Goal: Information Seeking & Learning: Learn about a topic

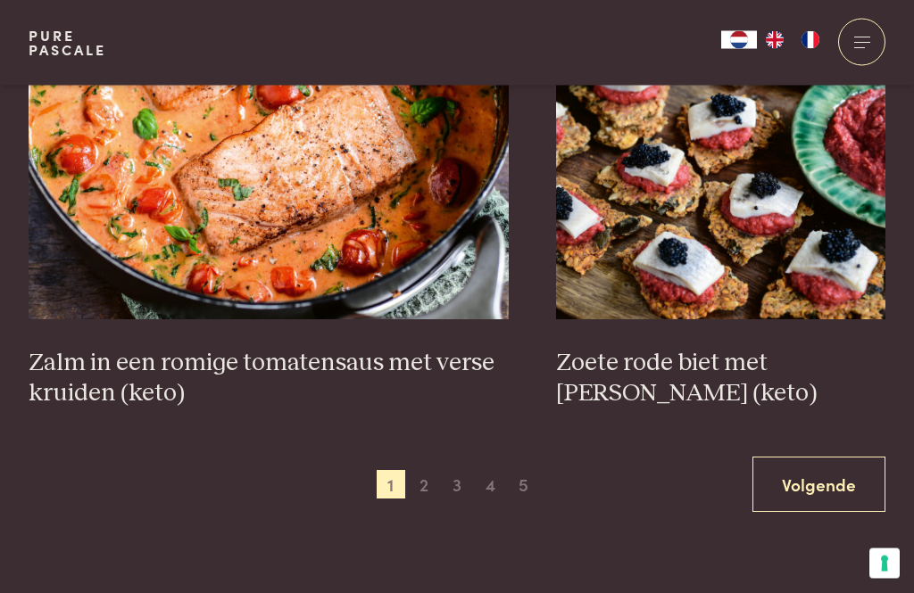
scroll to position [3293, 0]
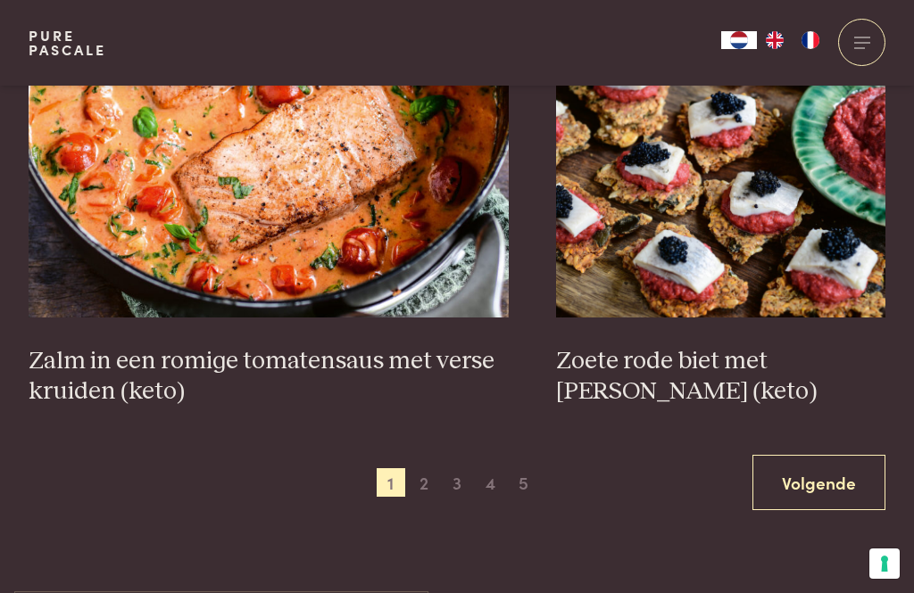
click at [864, 485] on link "Volgende" at bounding box center [818, 483] width 133 height 56
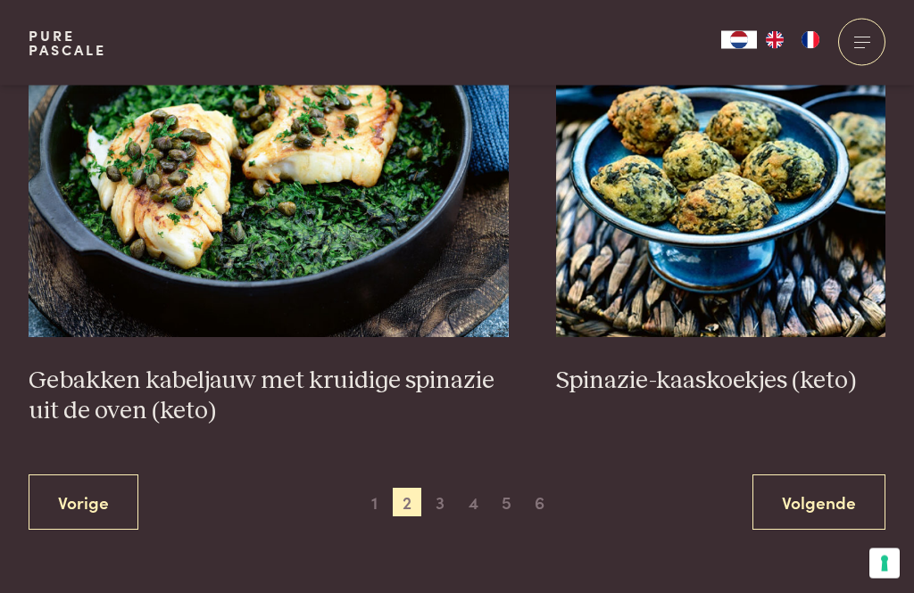
scroll to position [3218, 0]
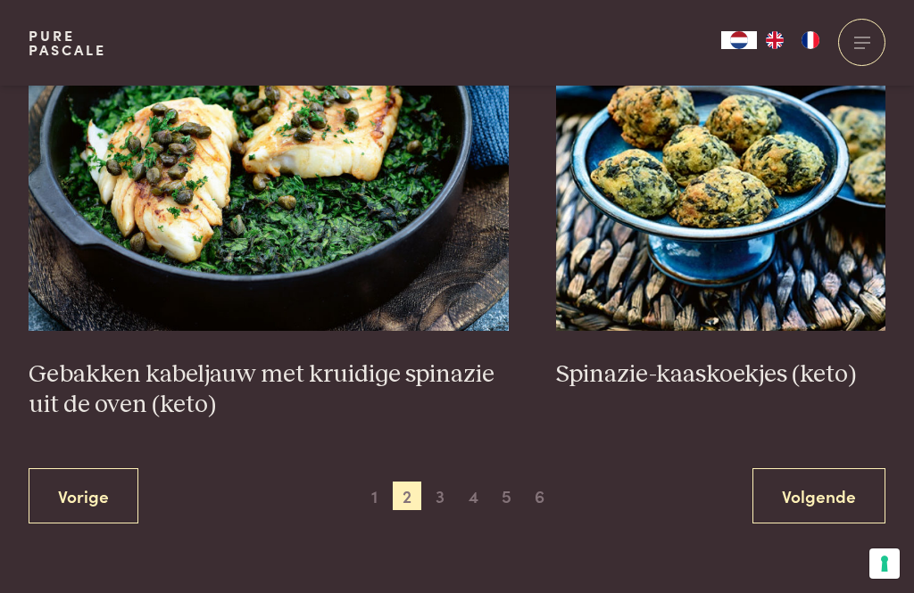
click at [863, 494] on link "Volgende" at bounding box center [818, 496] width 133 height 56
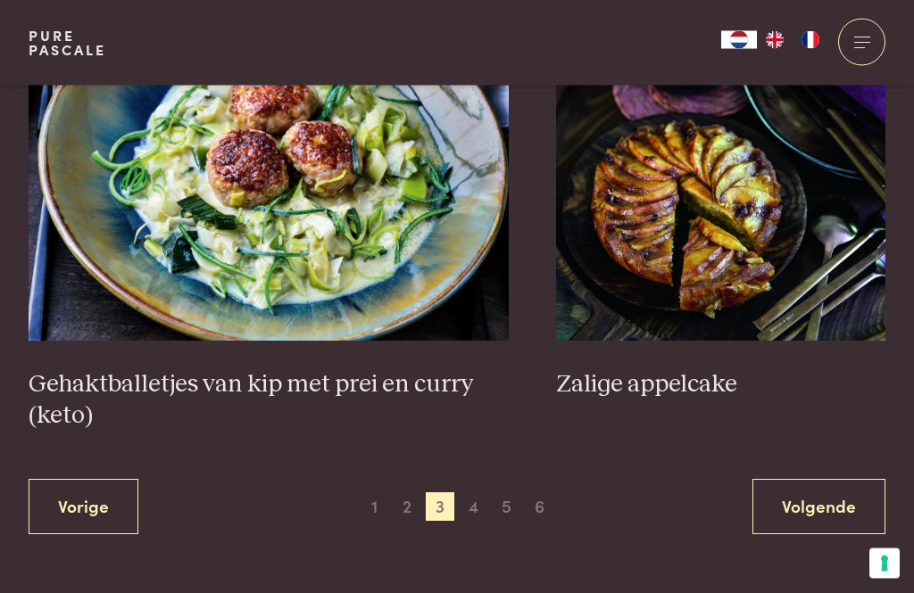
scroll to position [3362, 0]
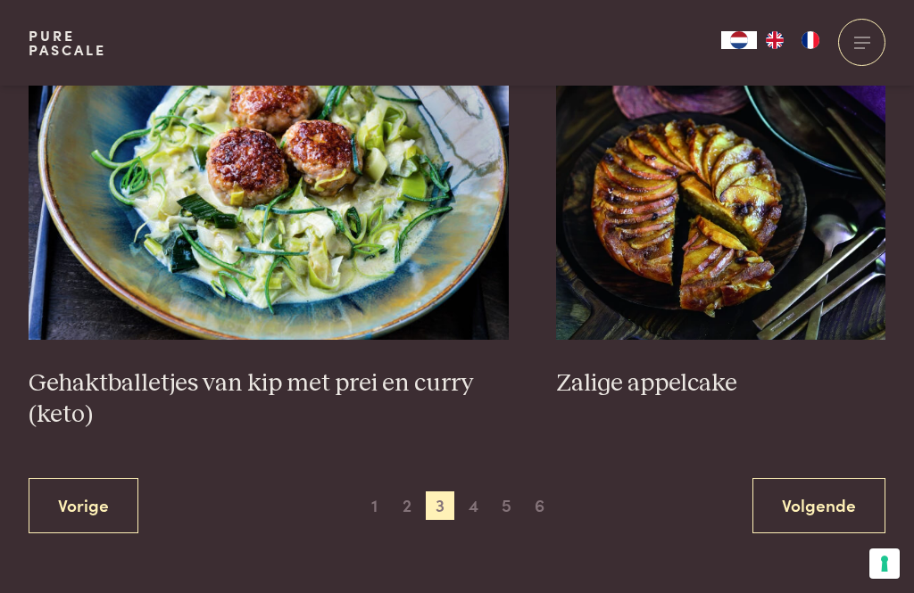
click at [858, 497] on link "Volgende" at bounding box center [818, 506] width 133 height 56
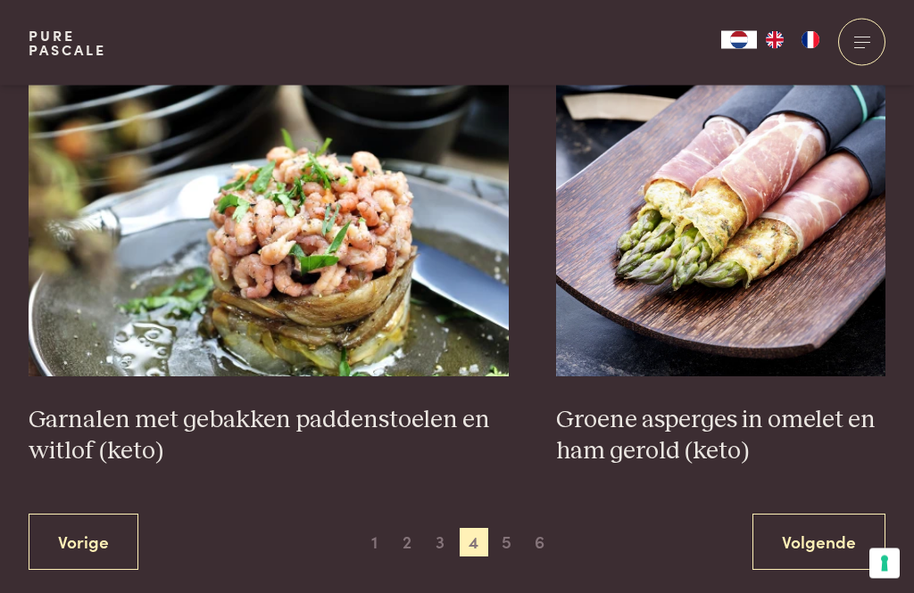
scroll to position [3232, 0]
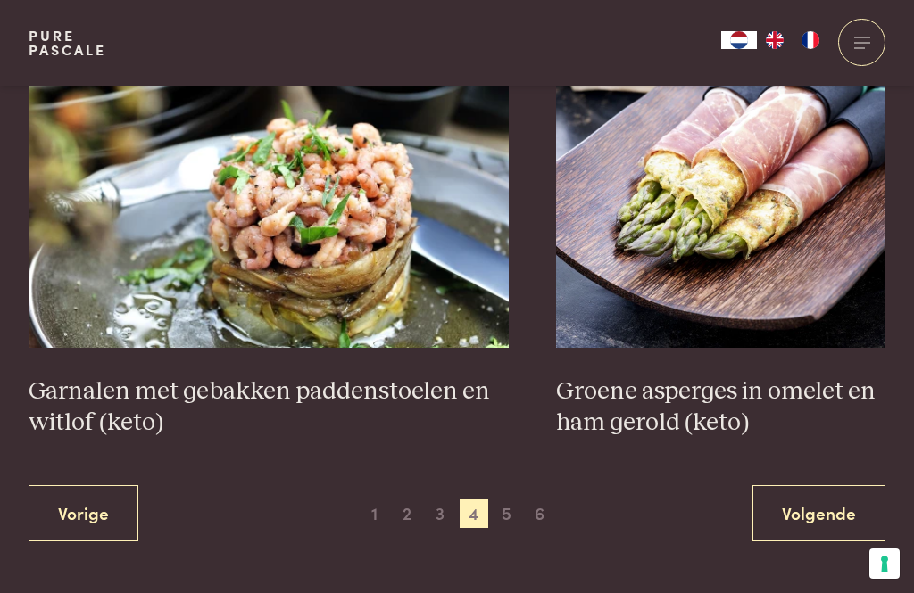
click at [843, 505] on link "Volgende" at bounding box center [818, 513] width 133 height 56
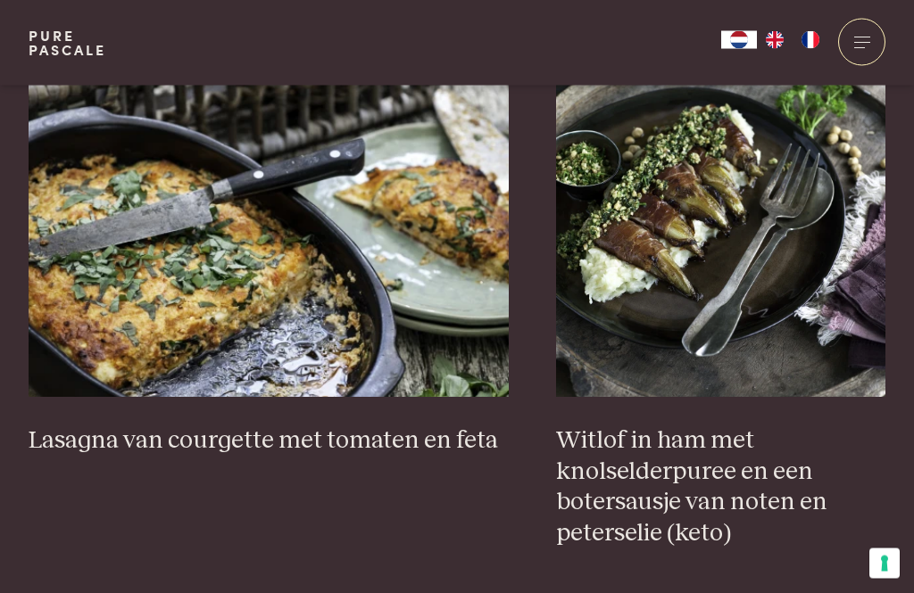
scroll to position [1700, 0]
click at [748, 473] on h3 "Witlof in ham met knolselderpuree en een botersausje van noten en peterselie (k…" at bounding box center [720, 487] width 329 height 123
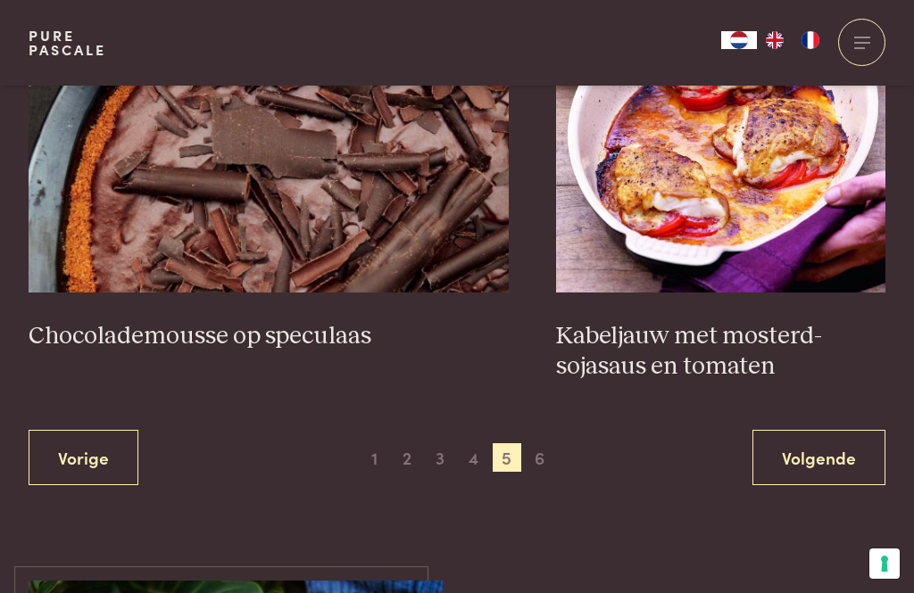
scroll to position [3331, 0]
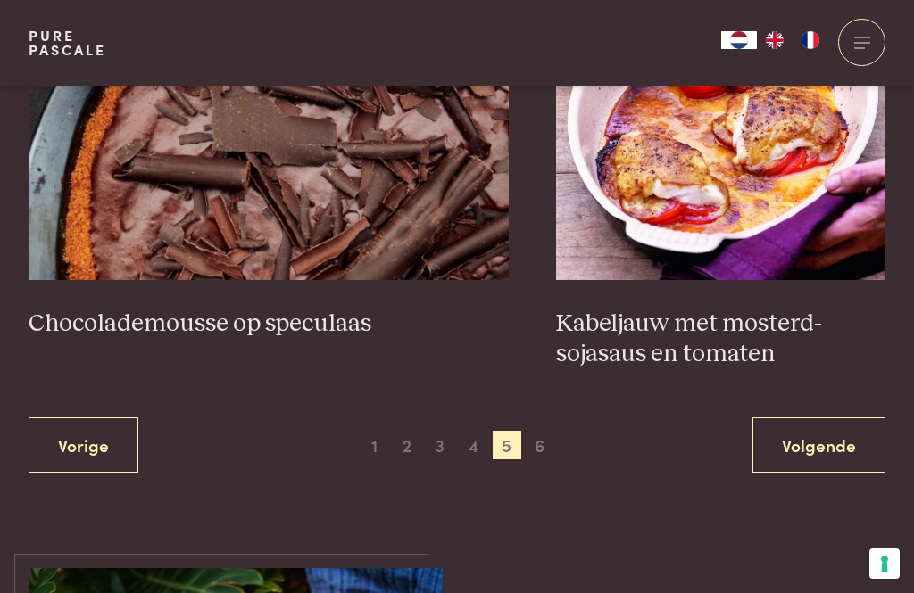
click at [857, 449] on link "Volgende" at bounding box center [818, 446] width 133 height 56
